Goal: Check status

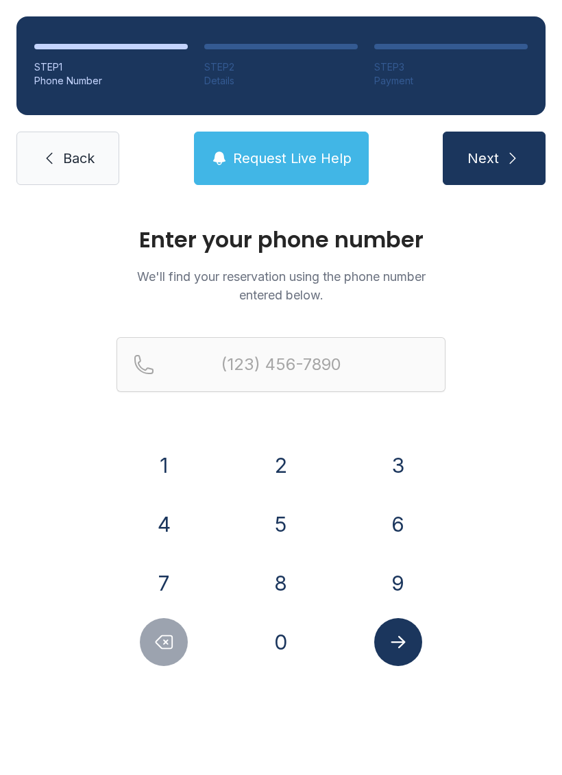
click at [280, 521] on button "5" at bounding box center [281, 524] width 48 height 48
click at [162, 465] on button "1" at bounding box center [164, 465] width 48 height 48
click at [260, 459] on button "2" at bounding box center [281, 465] width 48 height 48
click at [394, 578] on button "9" at bounding box center [398, 583] width 48 height 48
click at [283, 514] on button "5" at bounding box center [281, 524] width 48 height 48
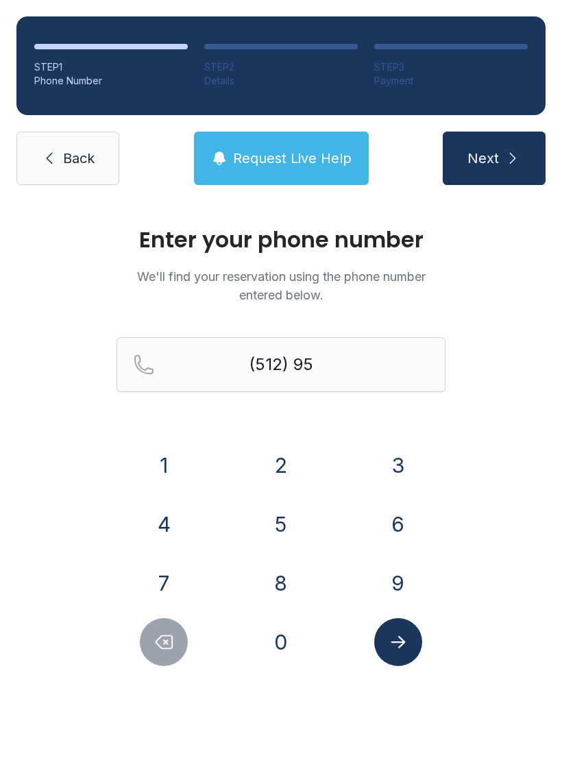
click at [151, 519] on button "4" at bounding box center [164, 524] width 48 height 48
click at [395, 461] on button "3" at bounding box center [398, 465] width 48 height 48
click at [164, 527] on button "4" at bounding box center [164, 524] width 48 height 48
click at [383, 466] on button "3" at bounding box center [398, 465] width 48 height 48
click at [259, 458] on button "2" at bounding box center [281, 465] width 48 height 48
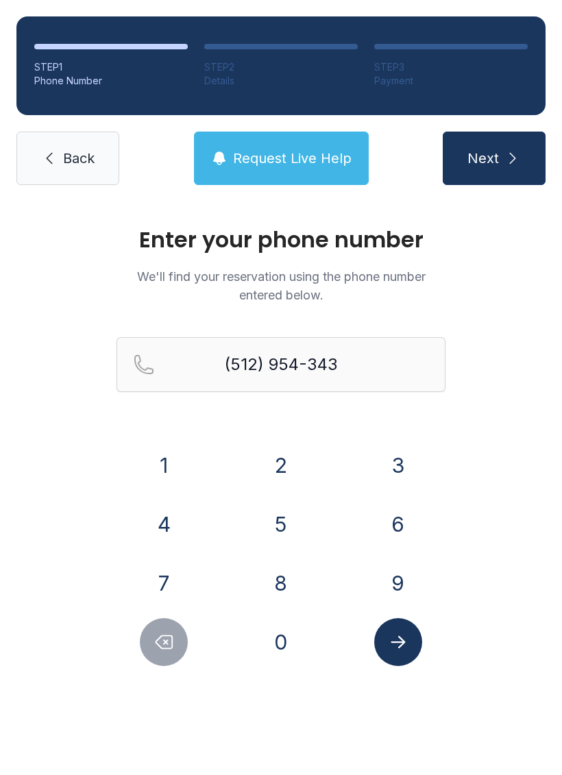
type input "[PHONE_NUMBER]"
click at [391, 642] on icon "Submit lookup form" at bounding box center [398, 642] width 21 height 21
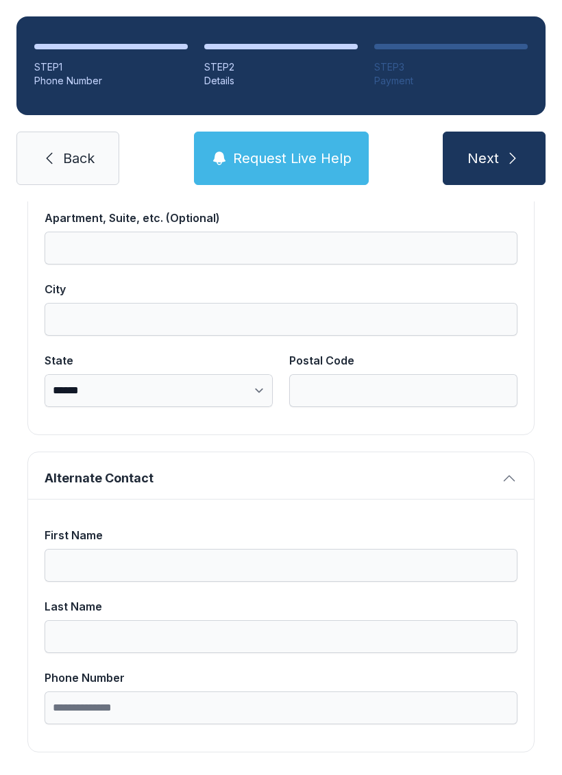
scroll to position [870, 0]
